Goal: Find specific page/section: Find specific page/section

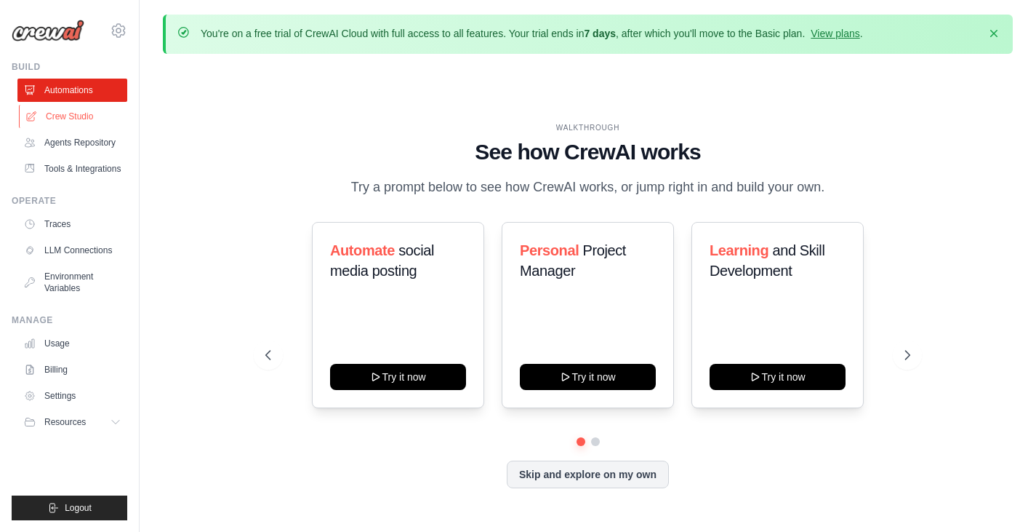
click at [76, 121] on link "Crew Studio" at bounding box center [74, 116] width 110 height 23
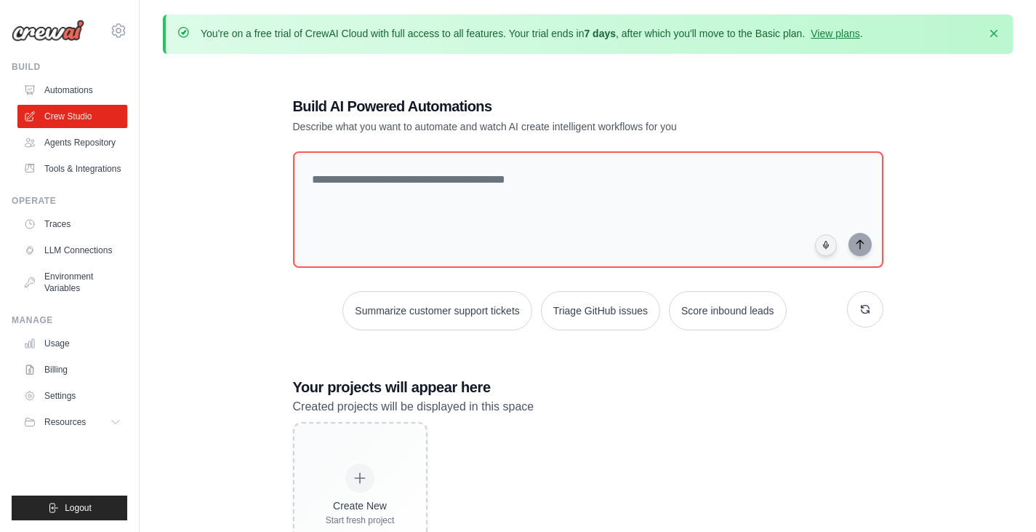
scroll to position [79, 0]
